Goal: Task Accomplishment & Management: Manage account settings

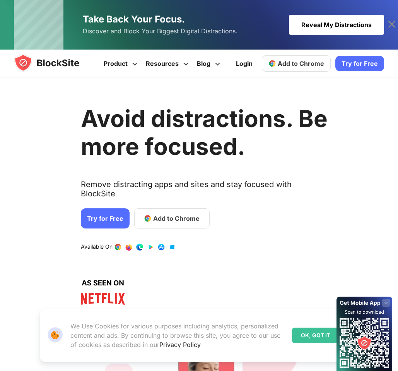
click at [324, 334] on div "OK, GOT IT" at bounding box center [316, 334] width 48 height 15
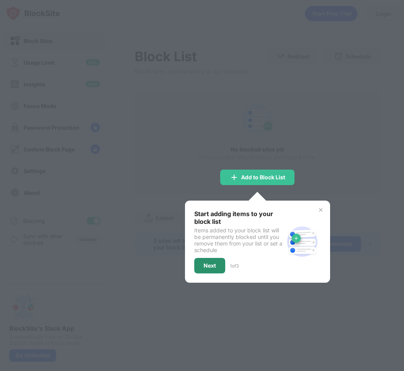
click at [201, 271] on div "Next" at bounding box center [209, 265] width 31 height 15
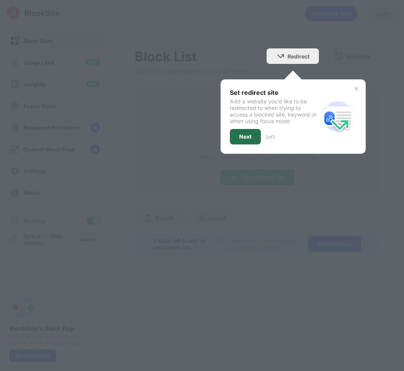
click at [240, 137] on div "Next" at bounding box center [245, 137] width 12 height 6
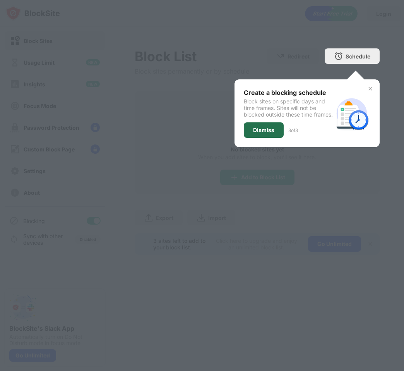
click at [264, 133] on div "Dismiss" at bounding box center [263, 130] width 21 height 6
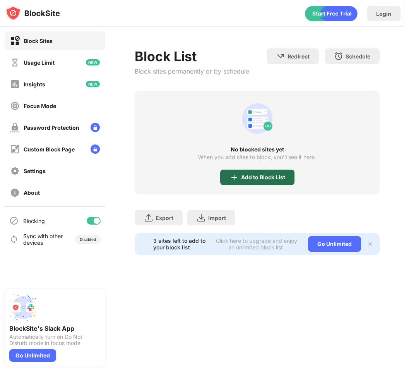
click at [265, 185] on div "Add to Block List" at bounding box center [257, 177] width 74 height 15
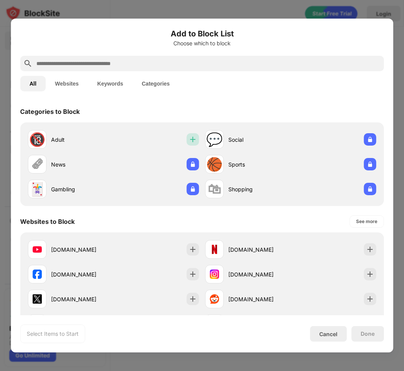
click at [187, 144] on div at bounding box center [193, 139] width 12 height 12
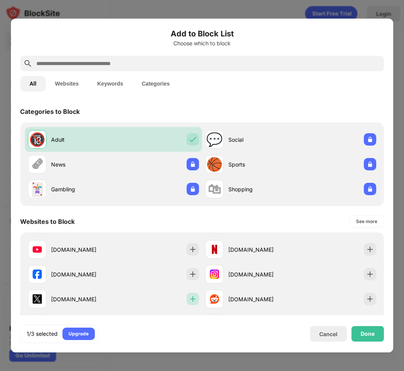
click at [189, 298] on img at bounding box center [193, 299] width 8 height 8
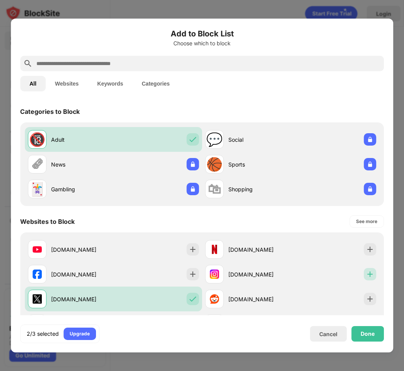
click at [368, 276] on div at bounding box center [370, 274] width 12 height 12
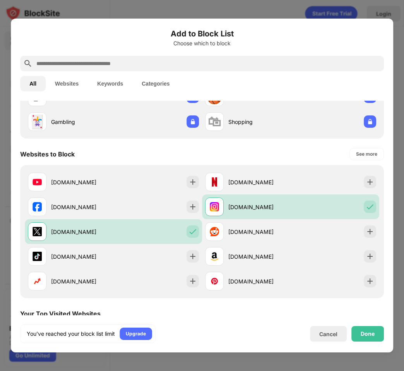
scroll to position [83, 0]
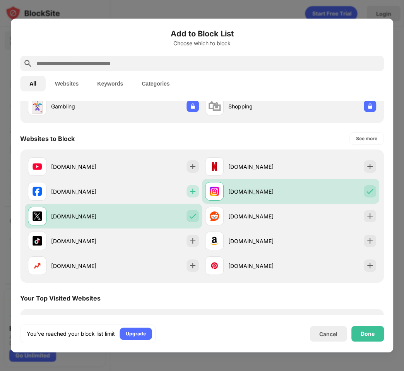
click at [192, 186] on div at bounding box center [193, 191] width 12 height 12
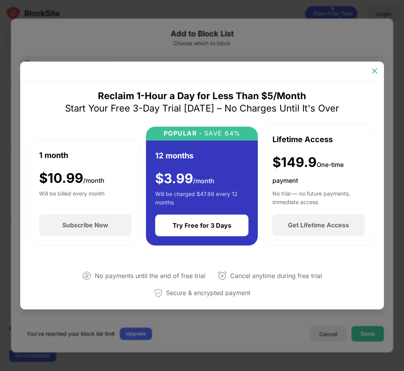
click at [372, 66] on div at bounding box center [374, 71] width 12 height 12
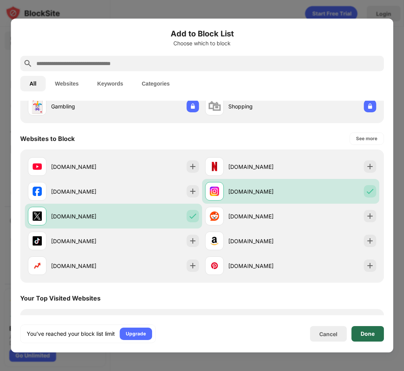
click at [367, 332] on div "Done" at bounding box center [368, 334] width 14 height 6
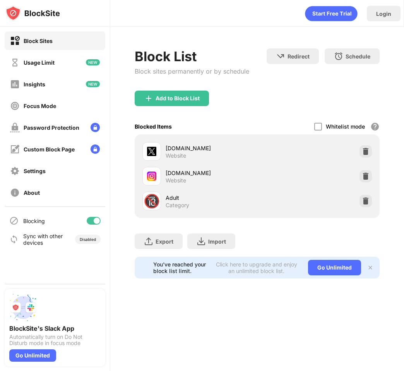
scroll to position [95, 0]
